Goal: Information Seeking & Learning: Learn about a topic

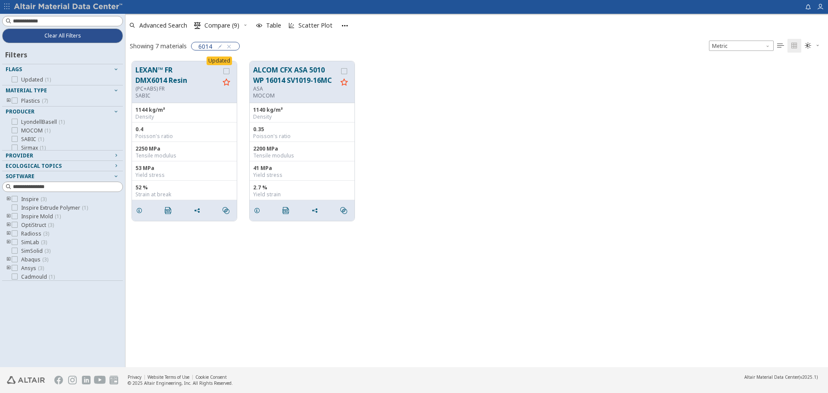
scroll to position [306, 696]
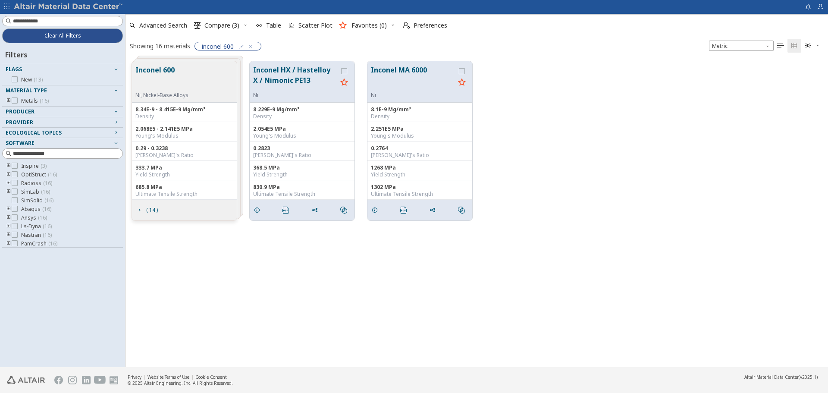
scroll to position [306, 696]
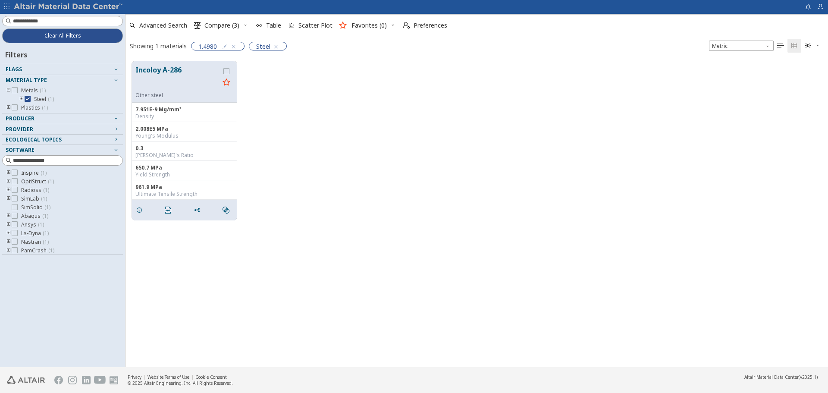
scroll to position [306, 696]
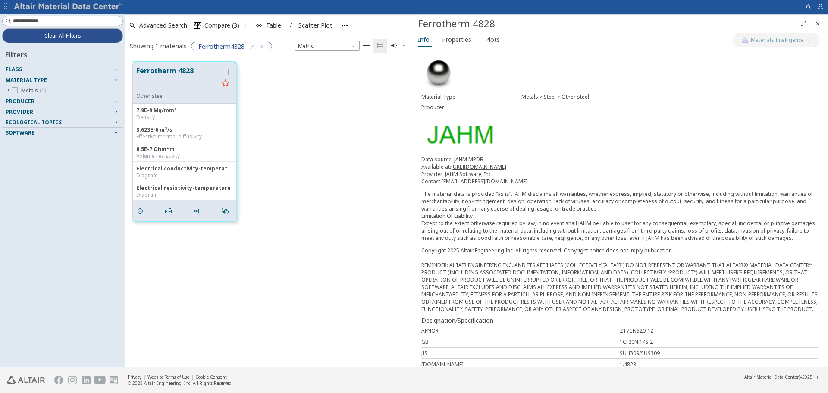
scroll to position [306, 282]
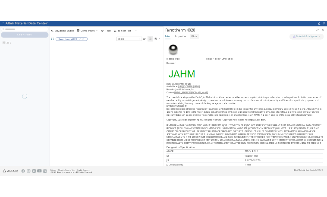
scroll to position [306, 282]
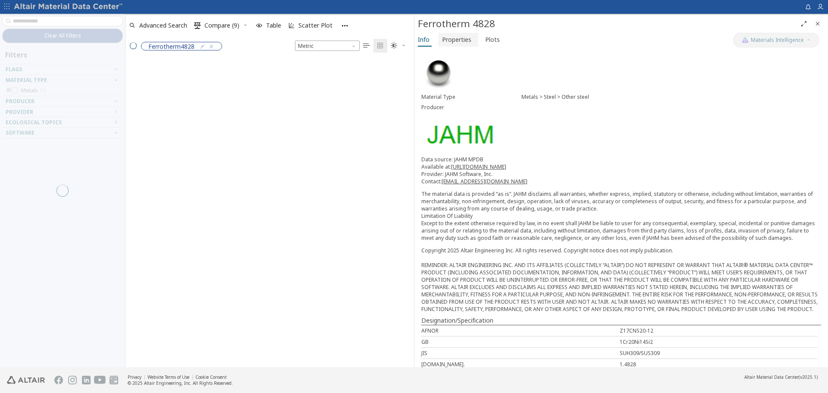
click at [327, 44] on span "Properties" at bounding box center [456, 40] width 29 height 14
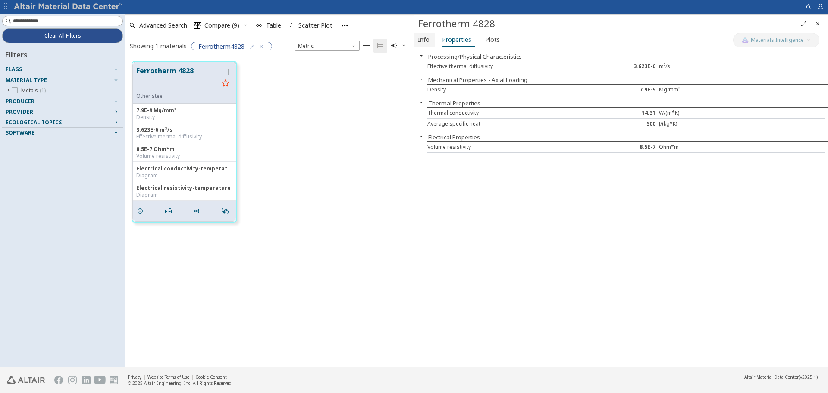
click at [327, 38] on span "Info" at bounding box center [424, 40] width 12 height 14
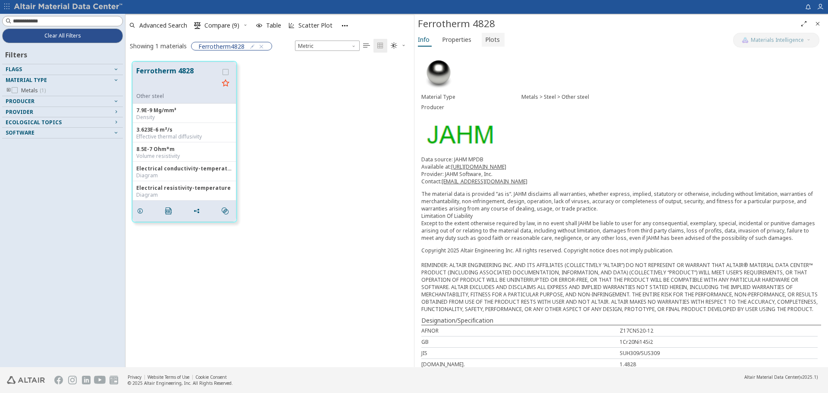
click at [327, 40] on span "Plots" at bounding box center [492, 40] width 15 height 14
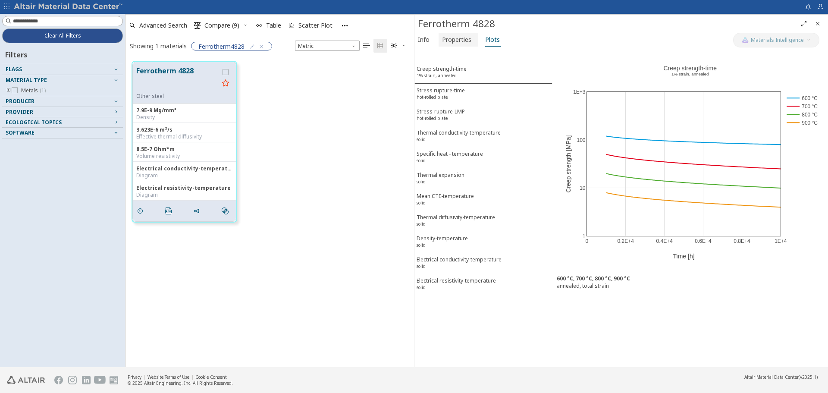
click at [327, 41] on span "Properties" at bounding box center [456, 40] width 29 height 14
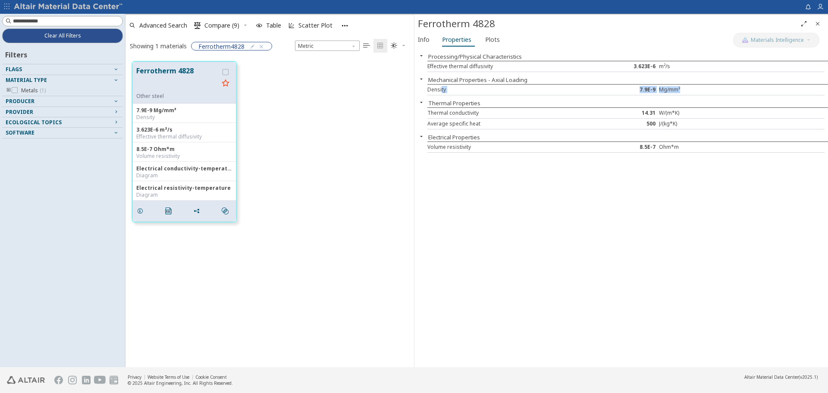
drag, startPoint x: 441, startPoint y: 90, endPoint x: 714, endPoint y: 87, distance: 272.7
click at [327, 87] on div "Density 7.9E-9 Mg/mm³" at bounding box center [626, 90] width 397 height 11
click at [327, 90] on div "Mg/mm³" at bounding box center [692, 89] width 66 height 7
click at [327, 41] on span "Plots" at bounding box center [492, 40] width 15 height 14
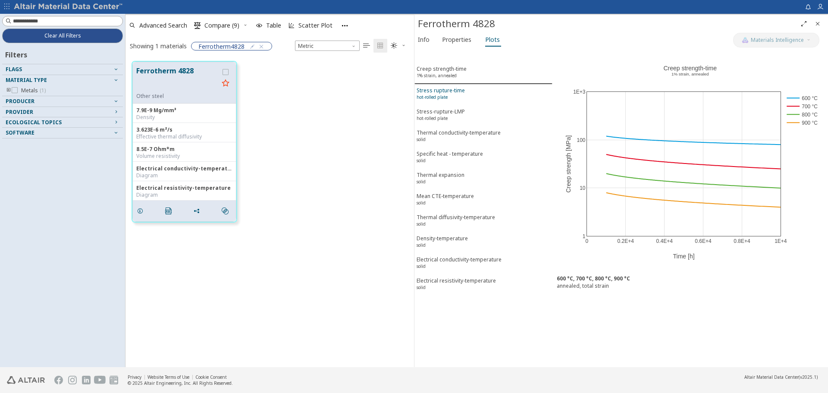
click at [327, 89] on span "Stress rupture-time hot-rolled plate" at bounding box center [484, 95] width 134 height 16
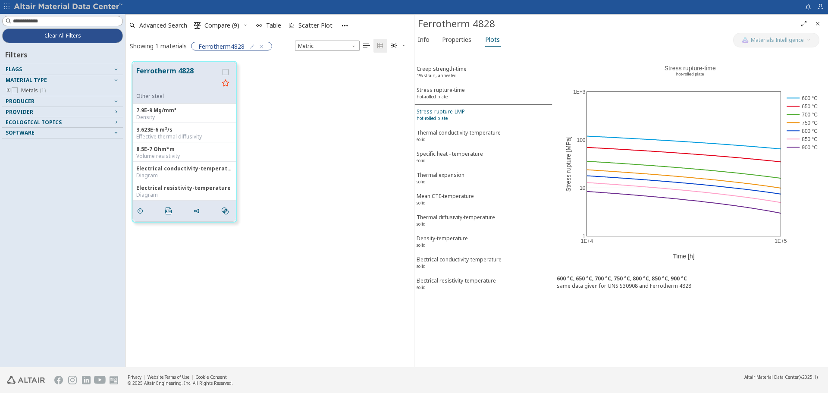
click at [327, 110] on span "Stress-rupture-LMP hot-rolled plate" at bounding box center [484, 116] width 134 height 16
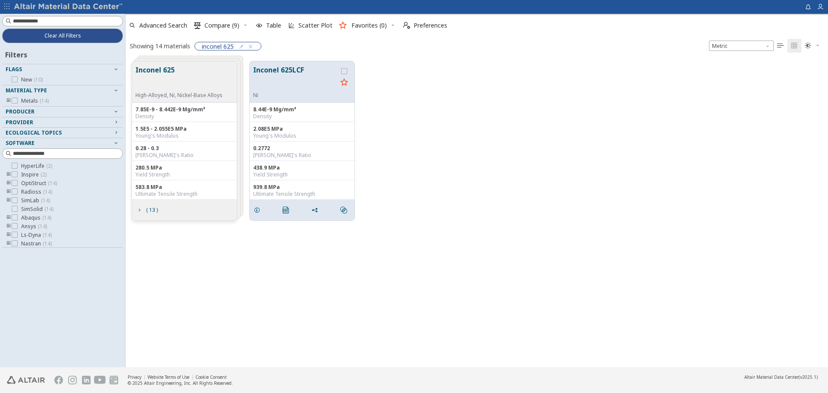
scroll to position [306, 696]
click at [428, 198] on div "Inconel 625 High-Alloyed, Ni, Nickel-Base Alloys 7.85E-9 - 8.442E-9 Mg/mm³ Dens…" at bounding box center [477, 141] width 703 height 172
click at [140, 214] on span "( 13 )" at bounding box center [146, 210] width 25 height 16
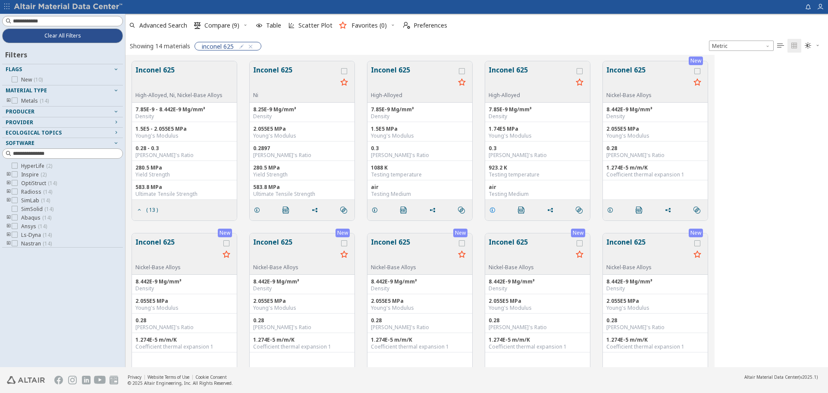
click at [491, 210] on icon "grid" at bounding box center [492, 210] width 7 height 7
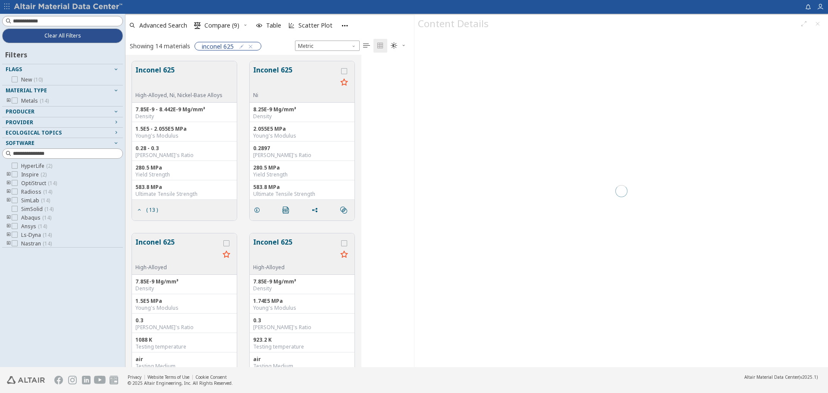
scroll to position [306, 282]
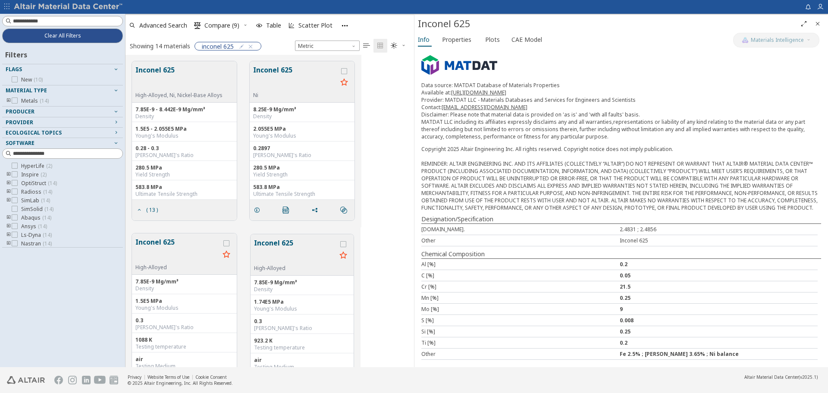
click at [321, 89] on button "Inconel 625" at bounding box center [295, 78] width 84 height 27
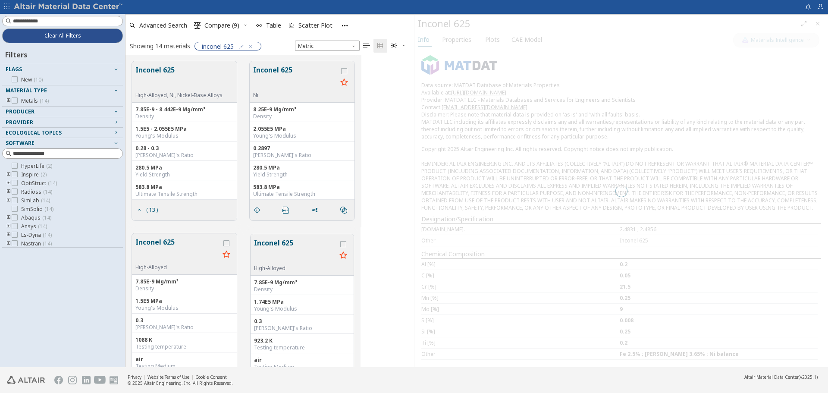
scroll to position [71, 0]
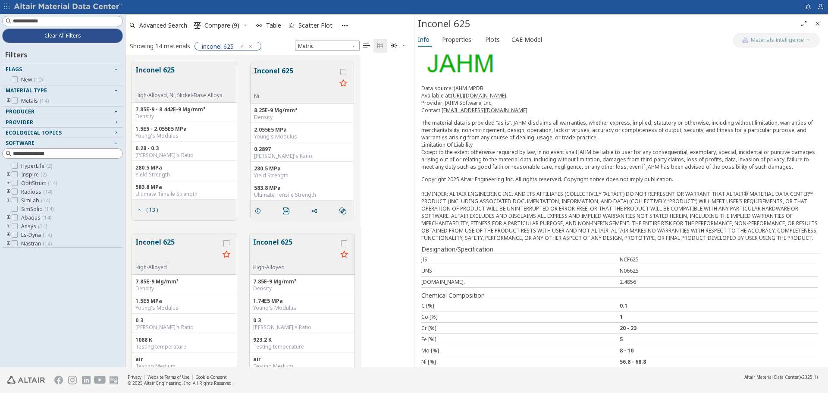
click at [138, 211] on icon "grid" at bounding box center [139, 210] width 7 height 7
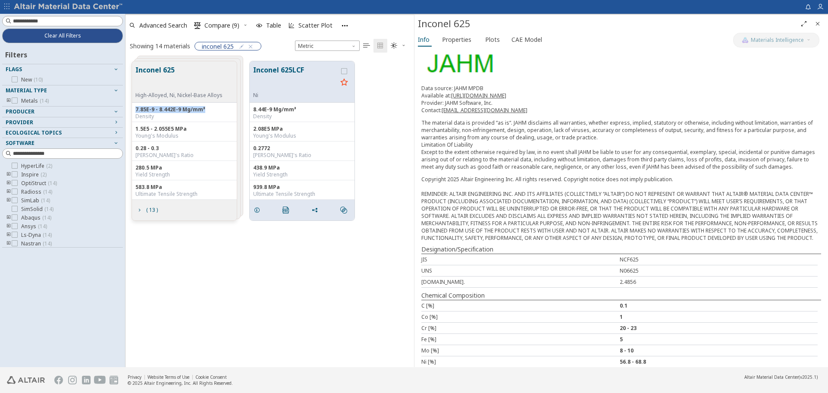
drag, startPoint x: 135, startPoint y: 109, endPoint x: 204, endPoint y: 107, distance: 69.0
click at [204, 107] on div "7.85E-9 - 8.442E-9 Mg/mm³ Density" at bounding box center [184, 112] width 105 height 19
click at [139, 213] on icon "grid" at bounding box center [139, 210] width 7 height 7
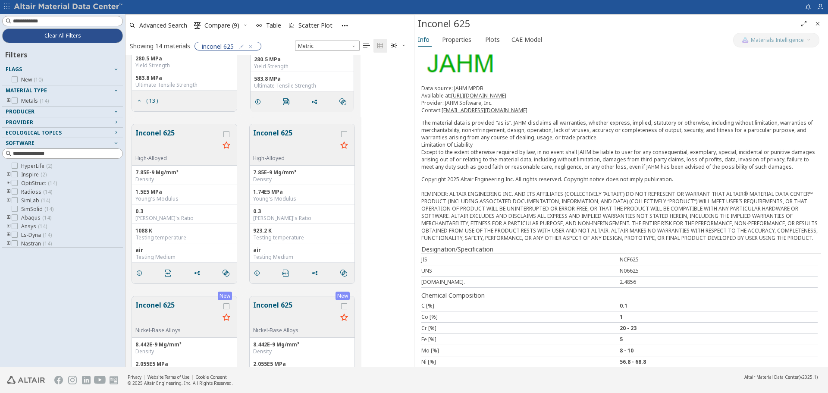
scroll to position [86, 0]
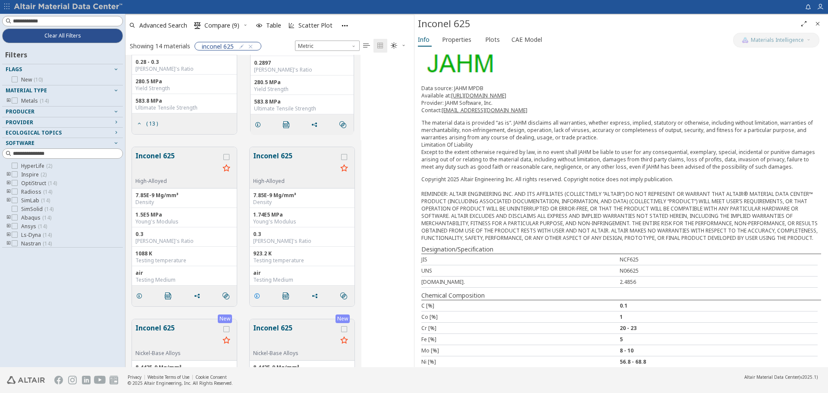
click at [257, 293] on icon "grid" at bounding box center [257, 295] width 7 height 7
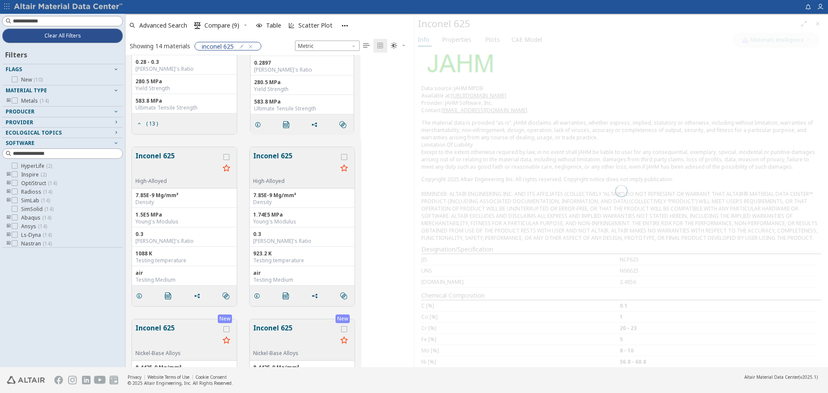
scroll to position [99, 0]
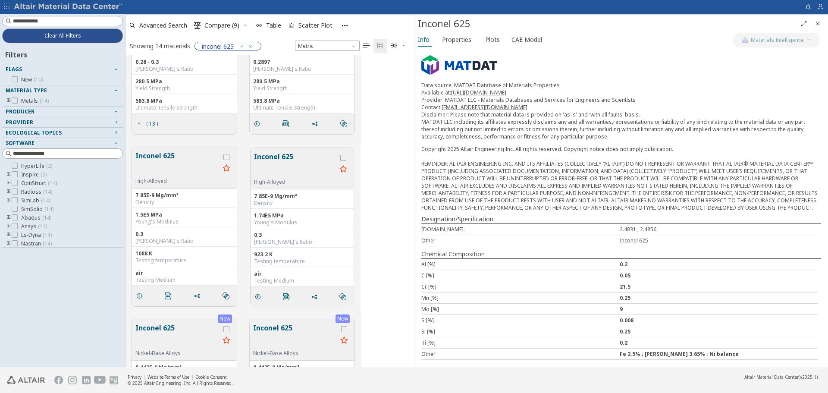
click at [573, 56] on div "Name (DIN) Inconel 625 Material Type Metals > Steel > High-Alloyed Producer Des…" at bounding box center [622, 162] width 414 height 410
click at [69, 38] on span "Clear All Filters" at bounding box center [62, 35] width 37 height 7
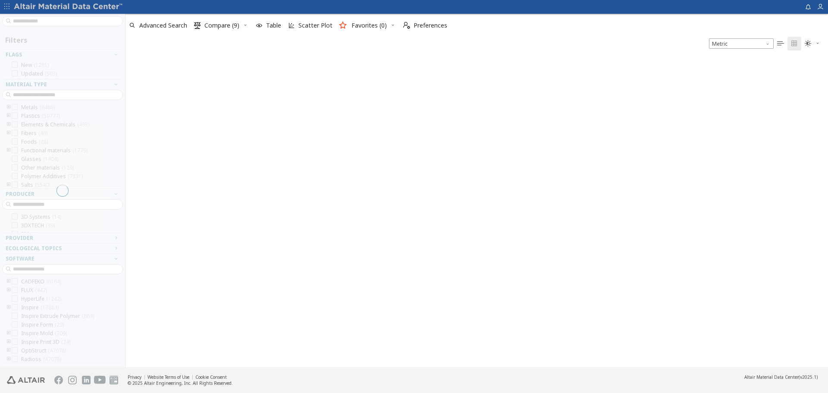
scroll to position [307, 696]
